Goal: Task Accomplishment & Management: Manage account settings

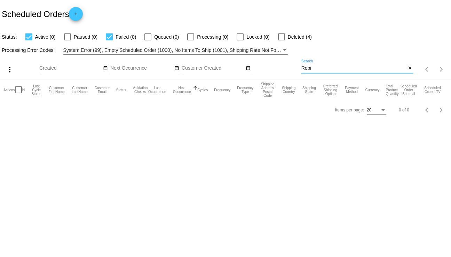
type input "[PERSON_NAME]"
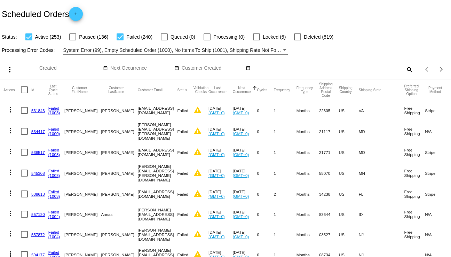
click at [405, 67] on mat-icon "search" at bounding box center [409, 69] width 8 height 11
click at [358, 68] on input "Search" at bounding box center [357, 68] width 112 height 6
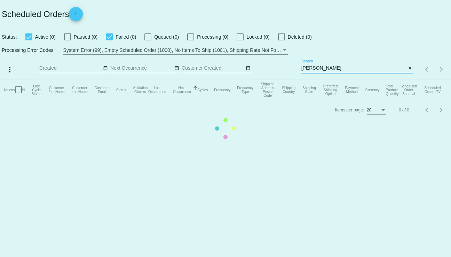
type input "[PERSON_NAME]"
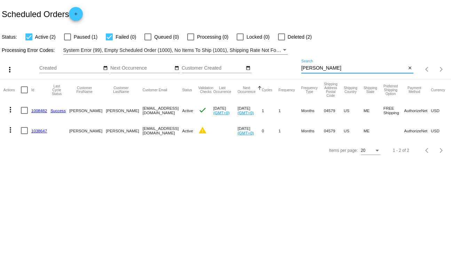
click at [45, 110] on link "1008482" at bounding box center [39, 110] width 16 height 5
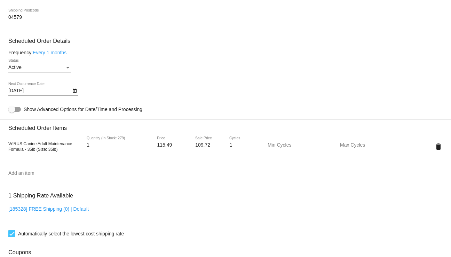
scroll to position [383, 0]
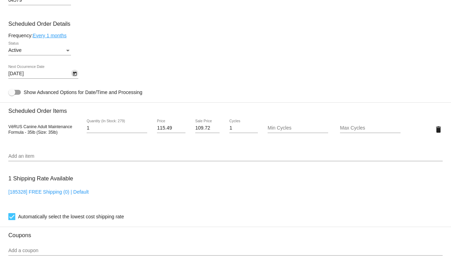
click at [75, 77] on icon "Open calendar" at bounding box center [74, 74] width 5 height 8
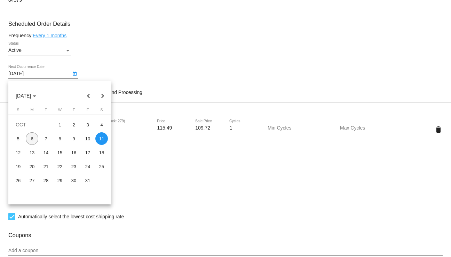
click at [30, 137] on div "6" at bounding box center [32, 138] width 13 height 13
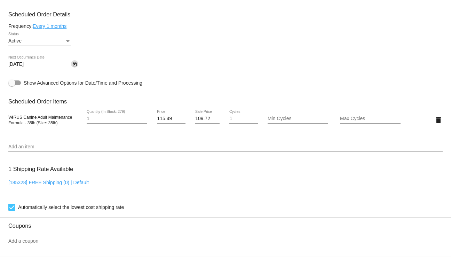
scroll to position [381, 0]
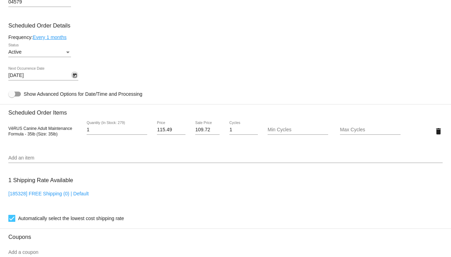
click at [72, 78] on icon "Open calendar" at bounding box center [74, 75] width 5 height 8
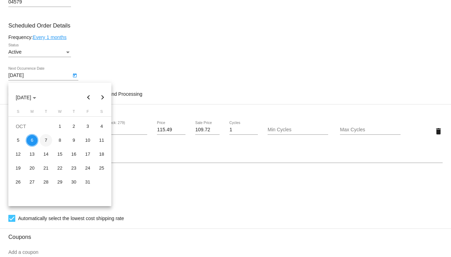
click at [47, 137] on div "7" at bounding box center [46, 140] width 13 height 13
type input "[DATE]"
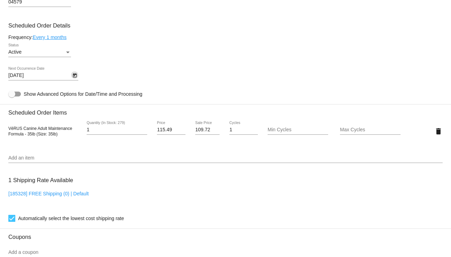
click at [65, 54] on div "Status" at bounding box center [68, 52] width 6 height 6
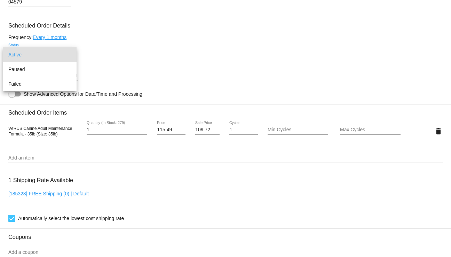
click at [65, 54] on span "Active" at bounding box center [39, 54] width 63 height 15
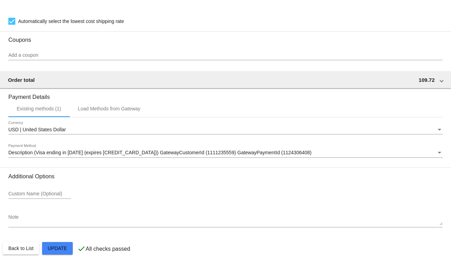
scroll to position [589, 0]
